Goal: Task Accomplishment & Management: Use online tool/utility

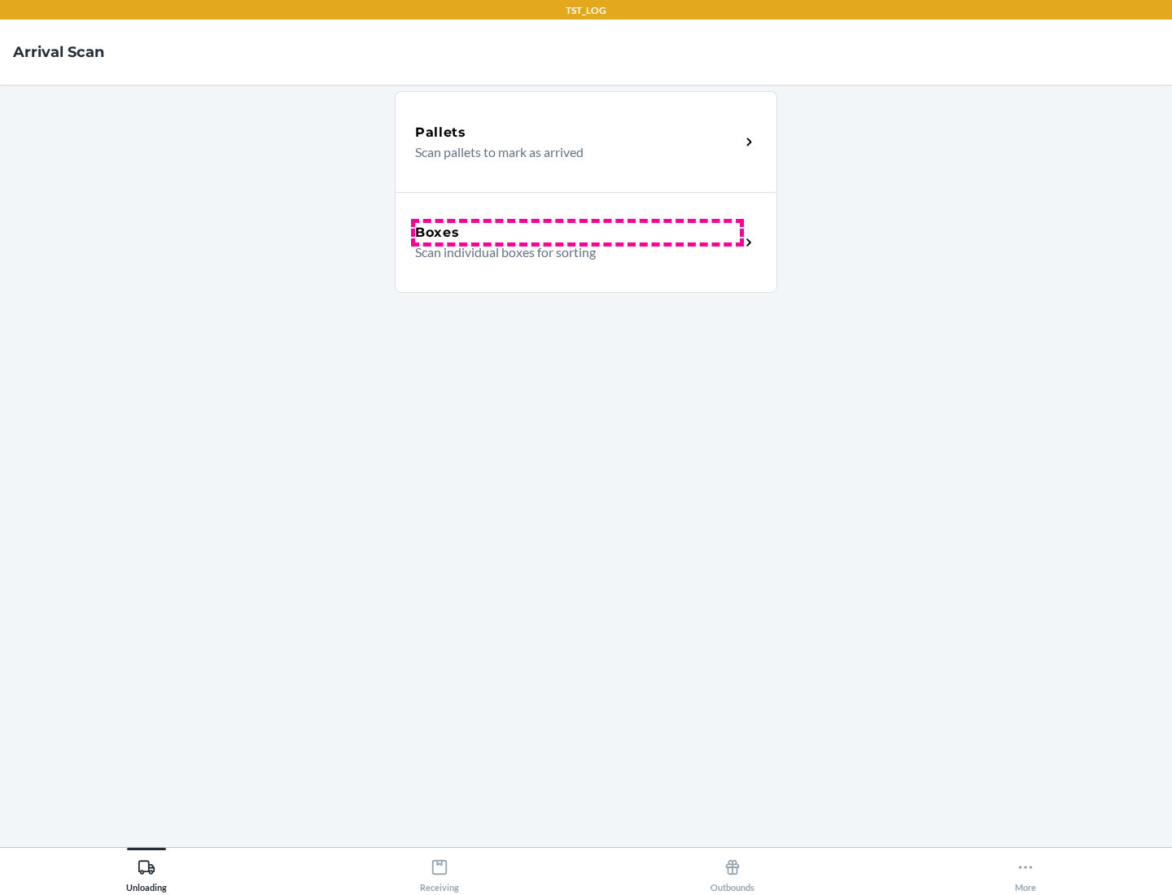
click at [577, 233] on div "Boxes" at bounding box center [577, 233] width 325 height 20
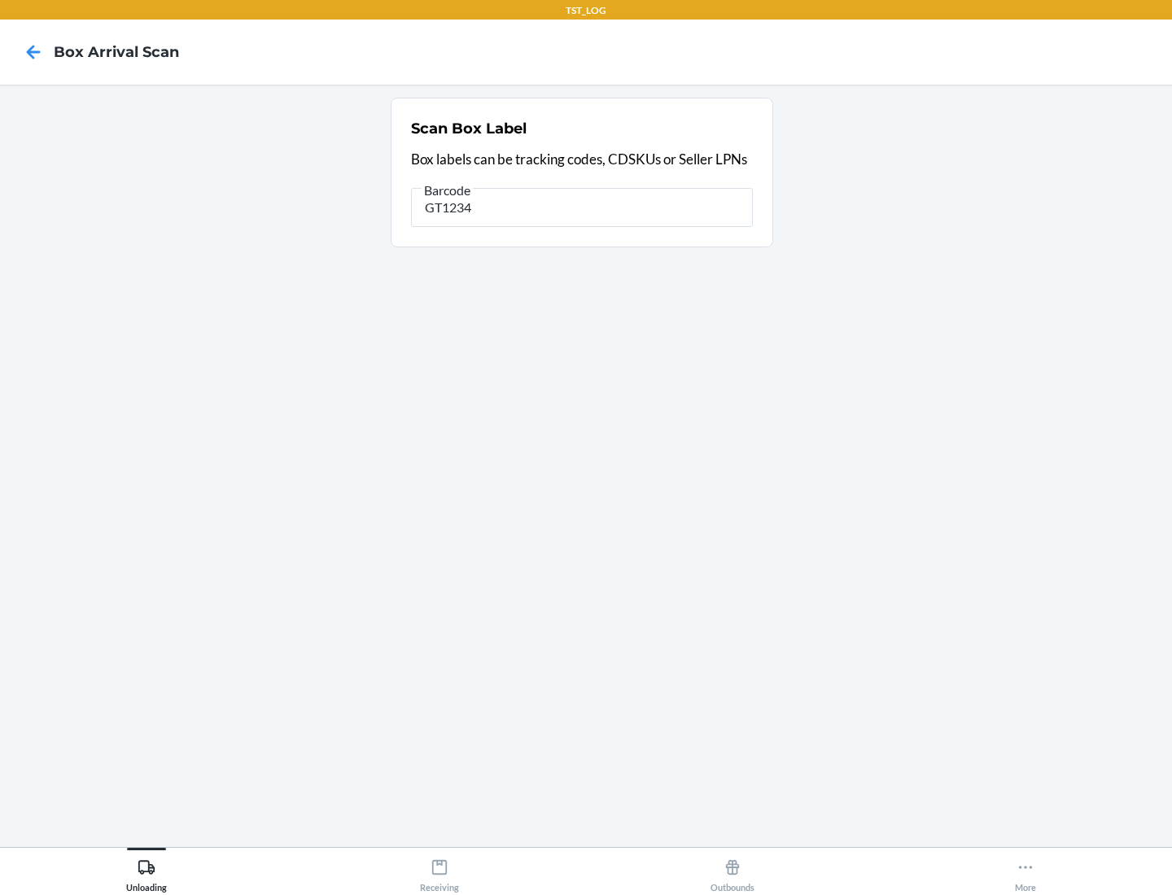
type input "GT1234"
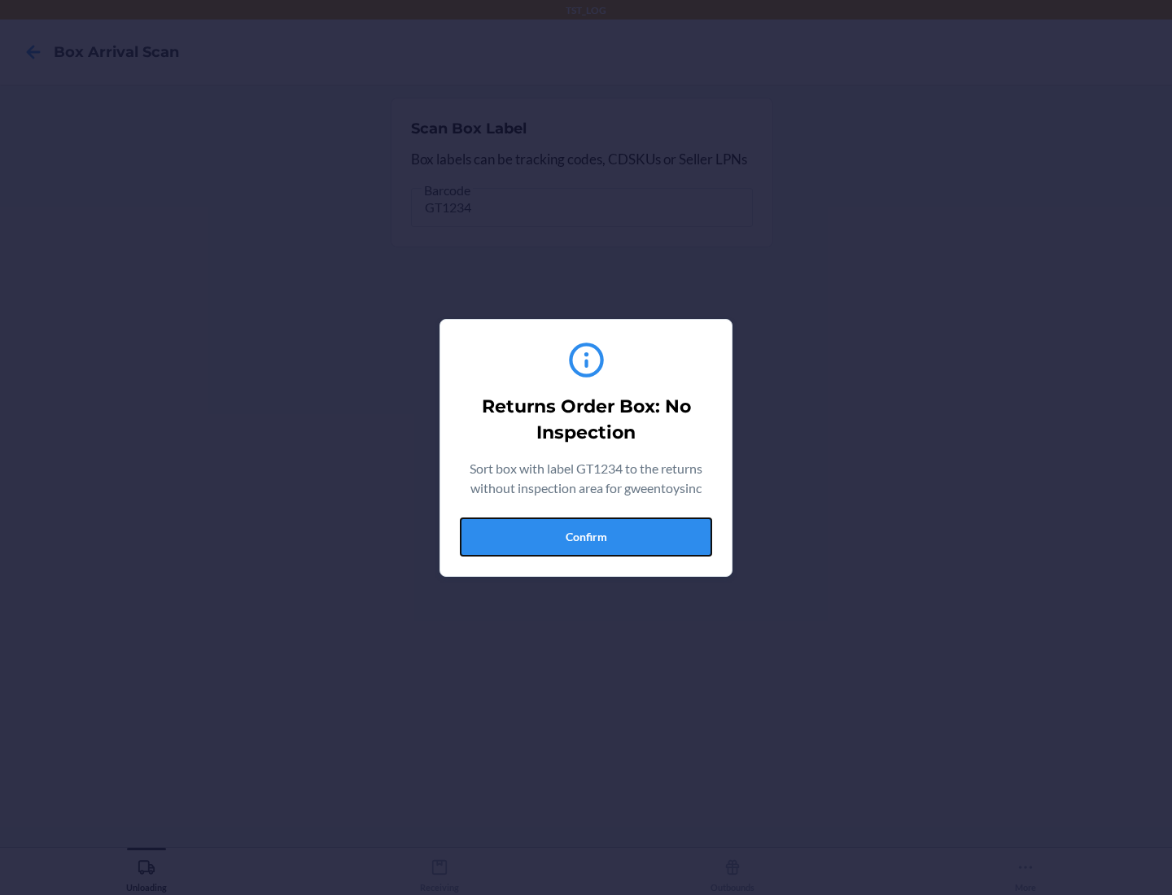
click at [586, 536] on button "Confirm" at bounding box center [586, 537] width 252 height 39
